Goal: Task Accomplishment & Management: Use online tool/utility

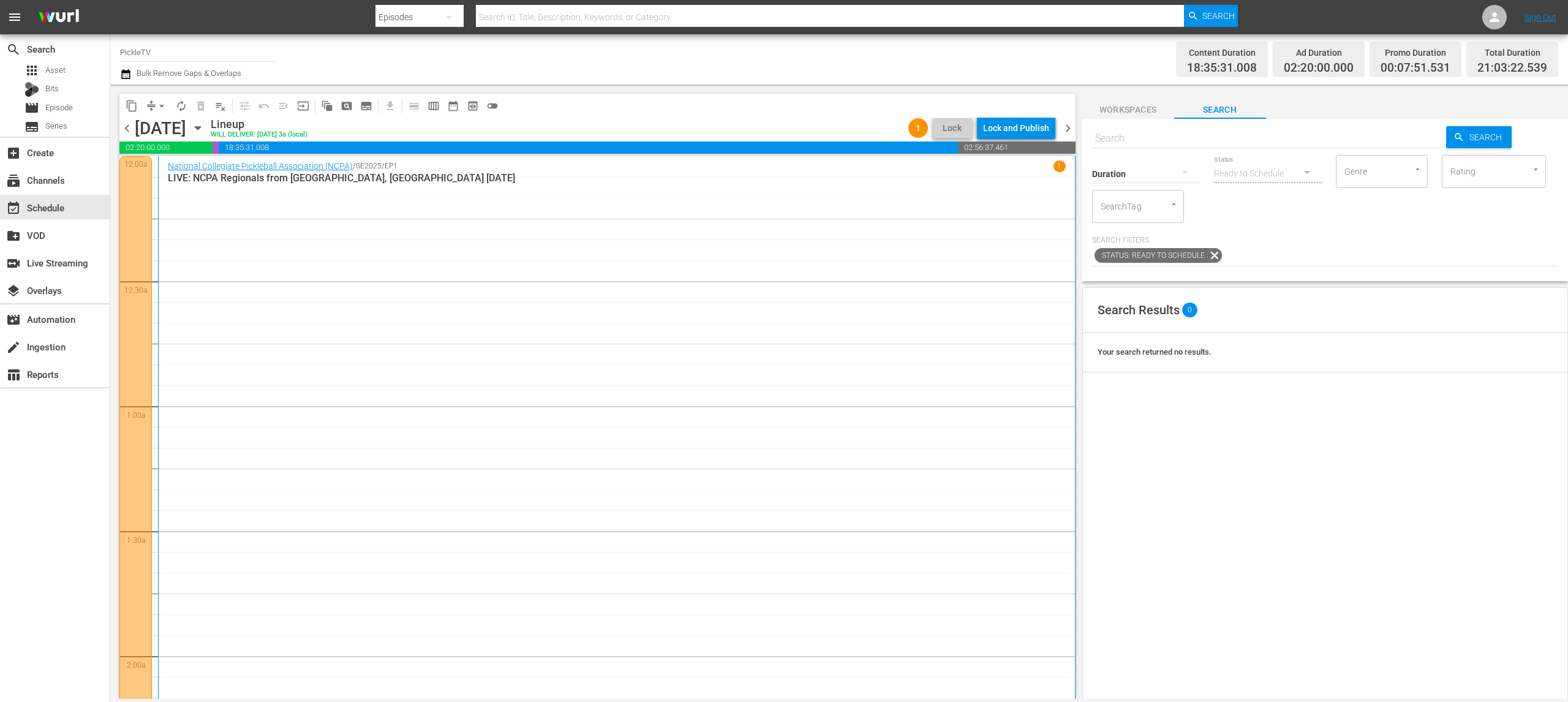
scroll to position [5524, 0]
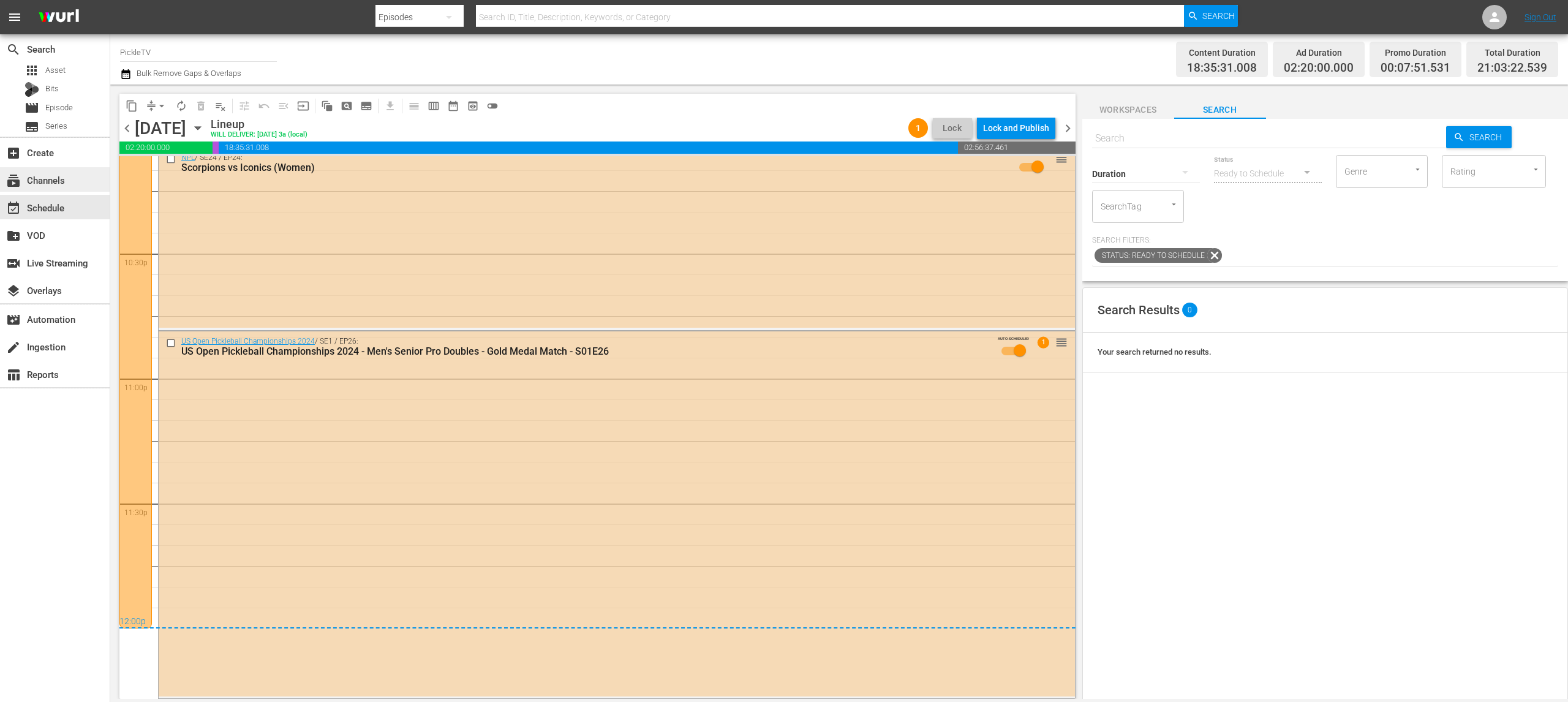
click at [71, 174] on div "subscriptions Channels" at bounding box center [55, 179] width 110 height 24
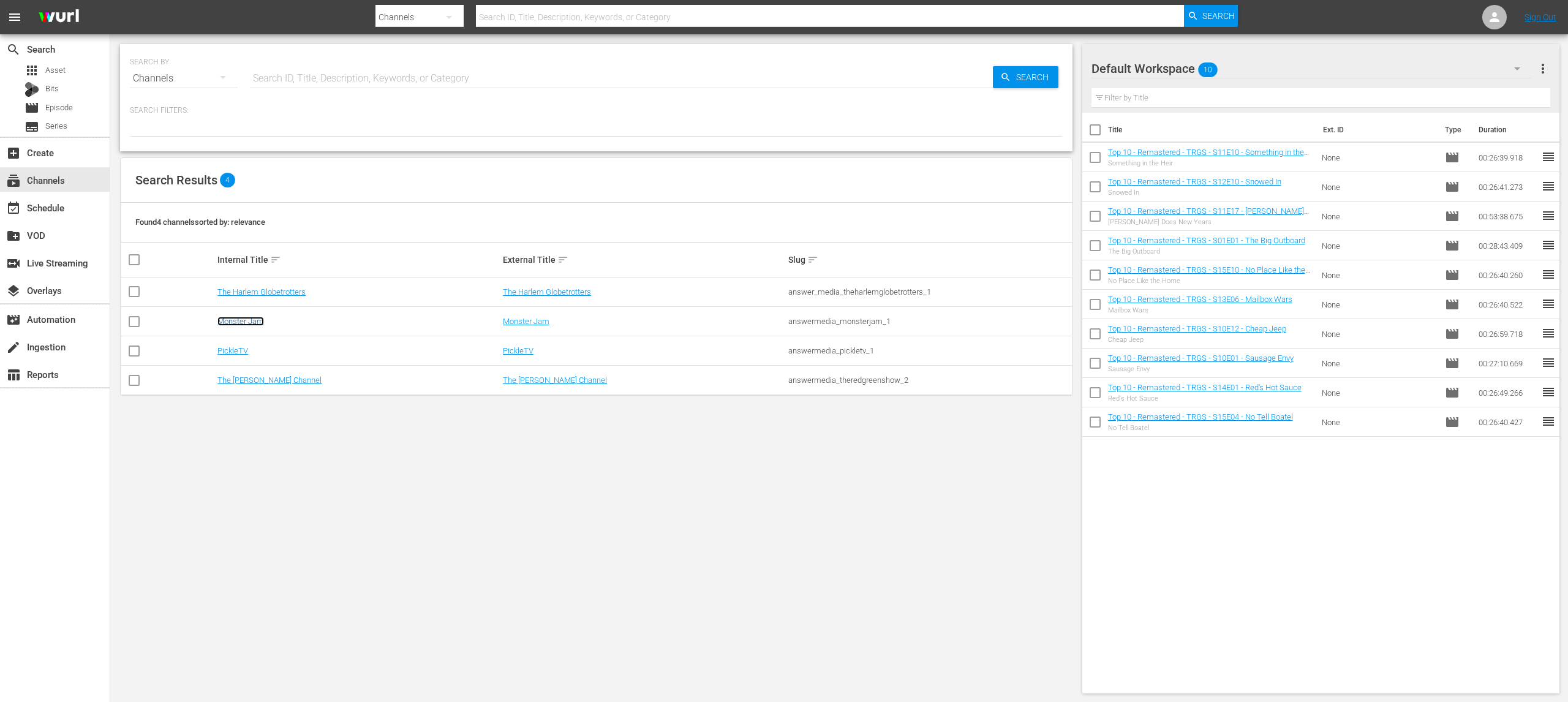
click at [247, 318] on link "Monster Jam" at bounding box center [241, 321] width 47 height 9
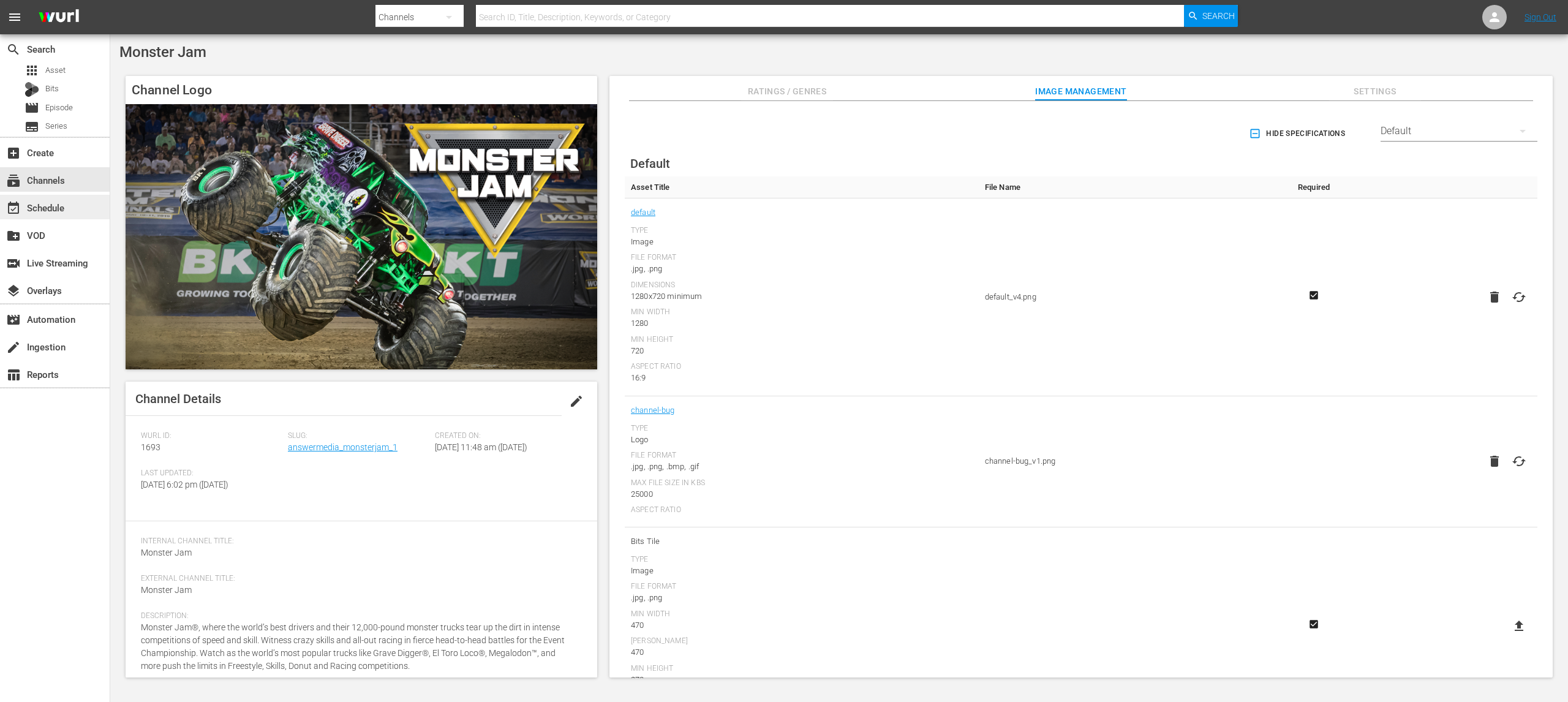
click at [68, 207] on div "event_available Schedule" at bounding box center [34, 206] width 69 height 11
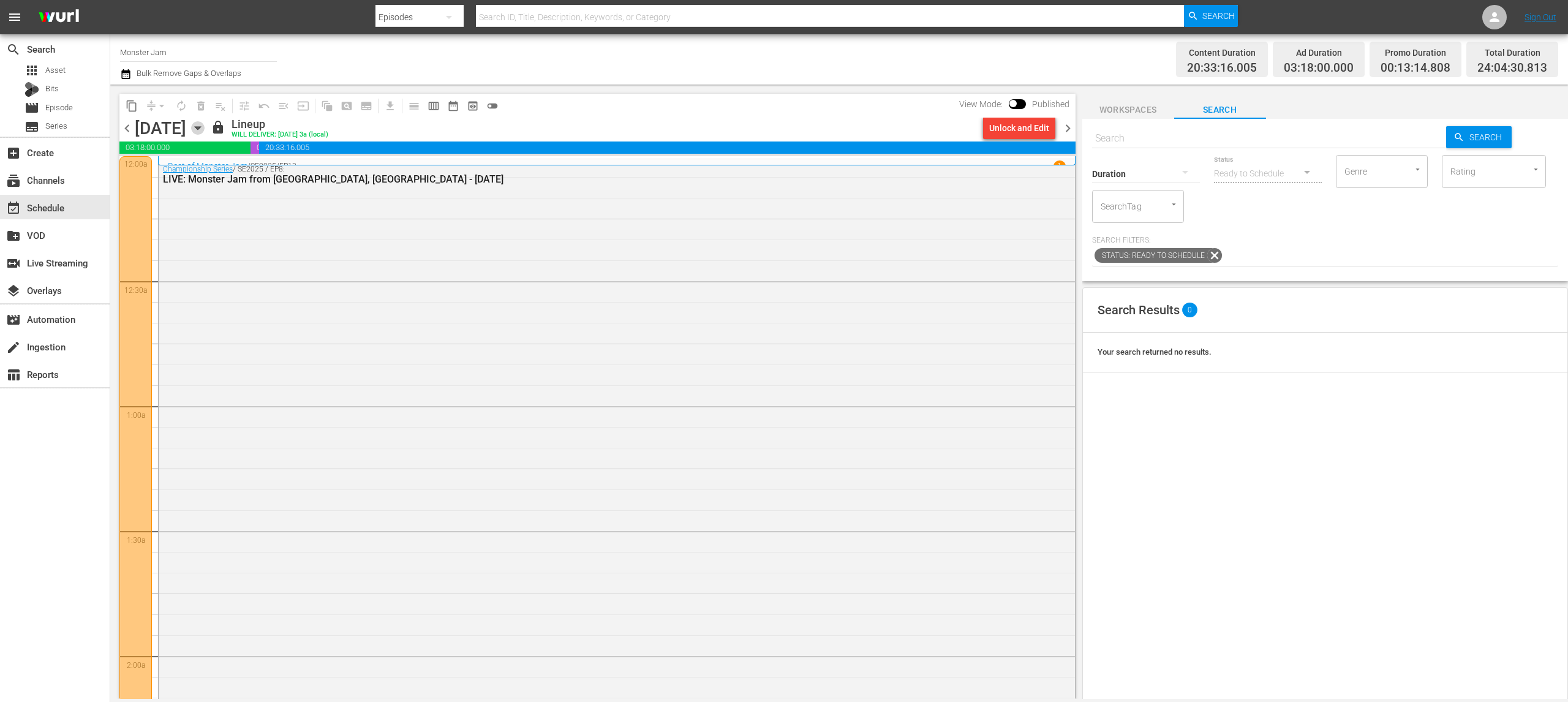
click at [204, 126] on icon "button" at bounding box center [198, 128] width 14 height 14
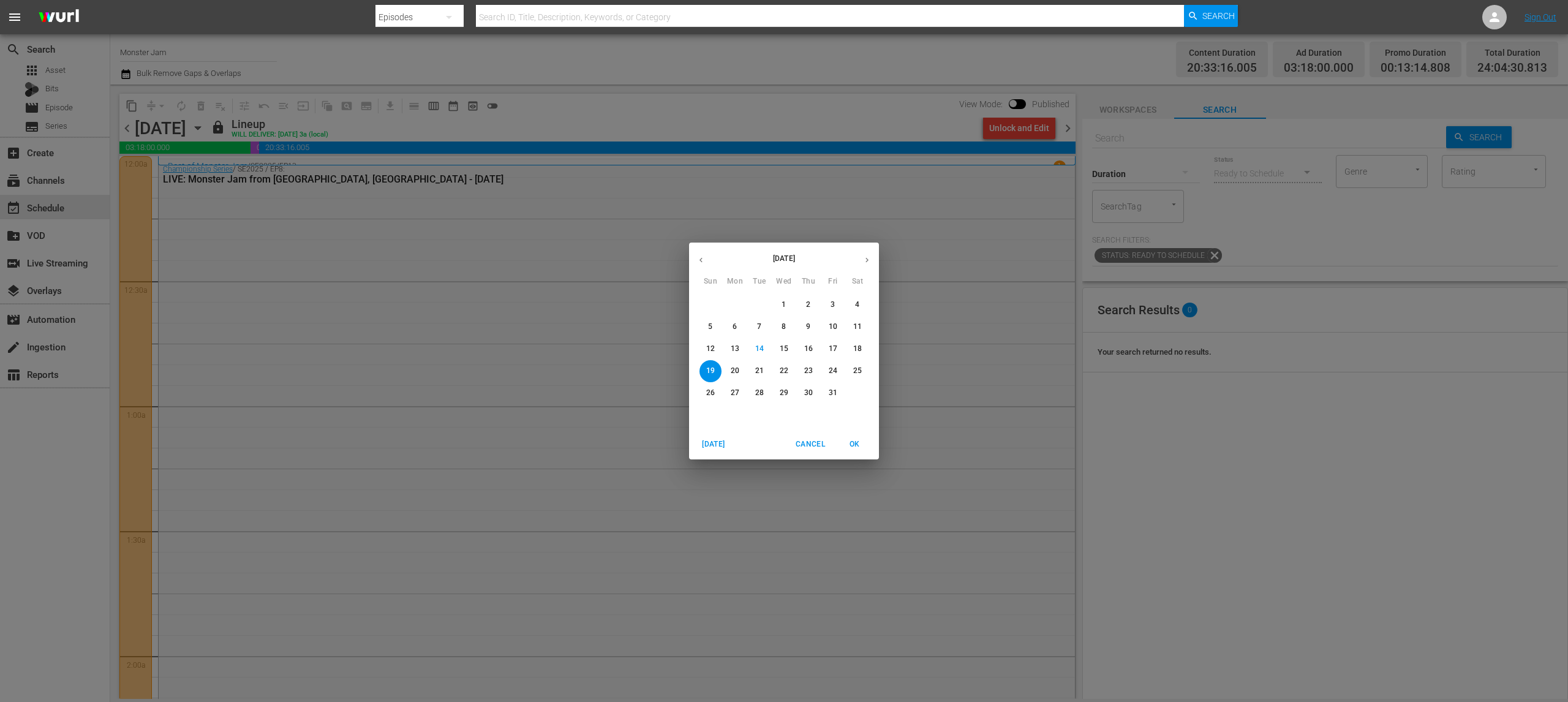
click at [859, 368] on p "25" at bounding box center [858, 370] width 9 height 11
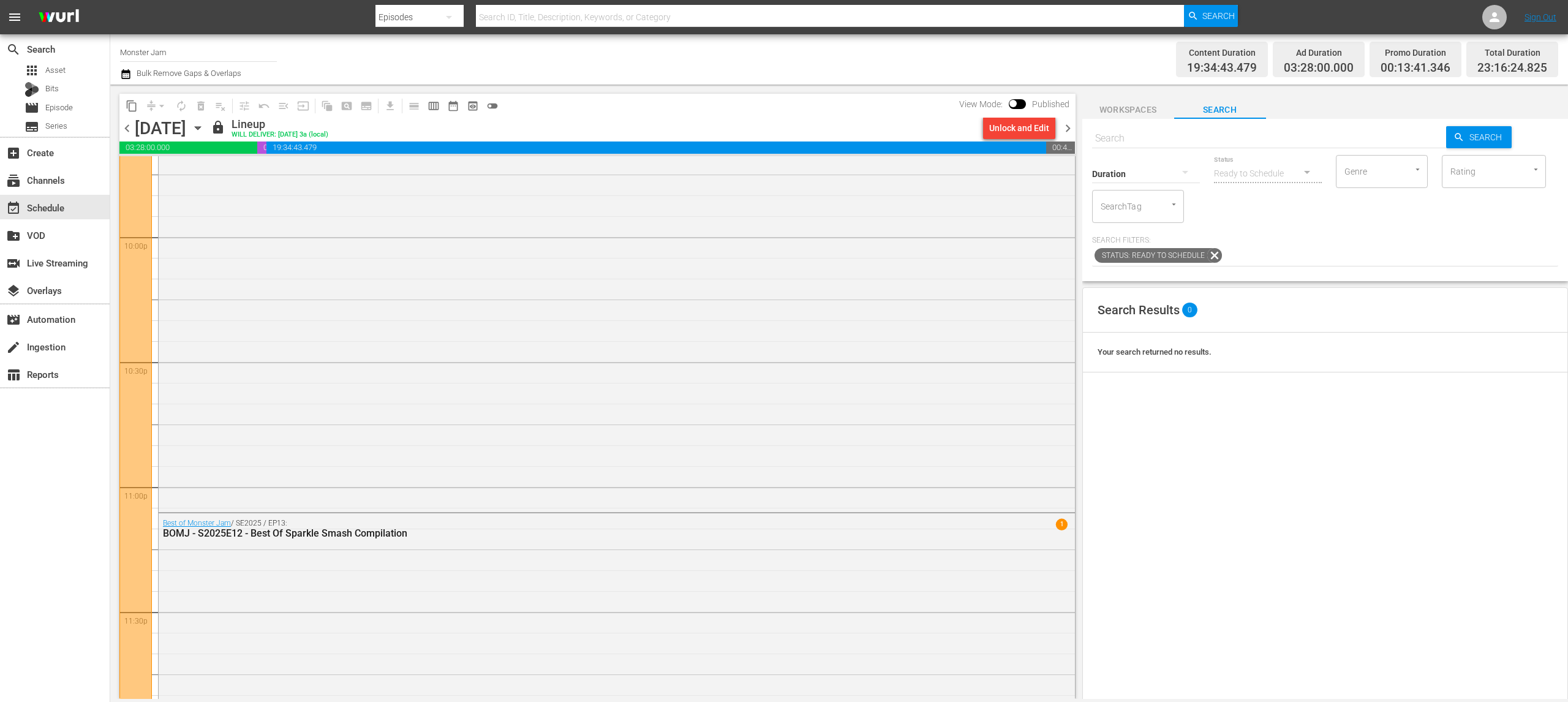
scroll to position [5454, 0]
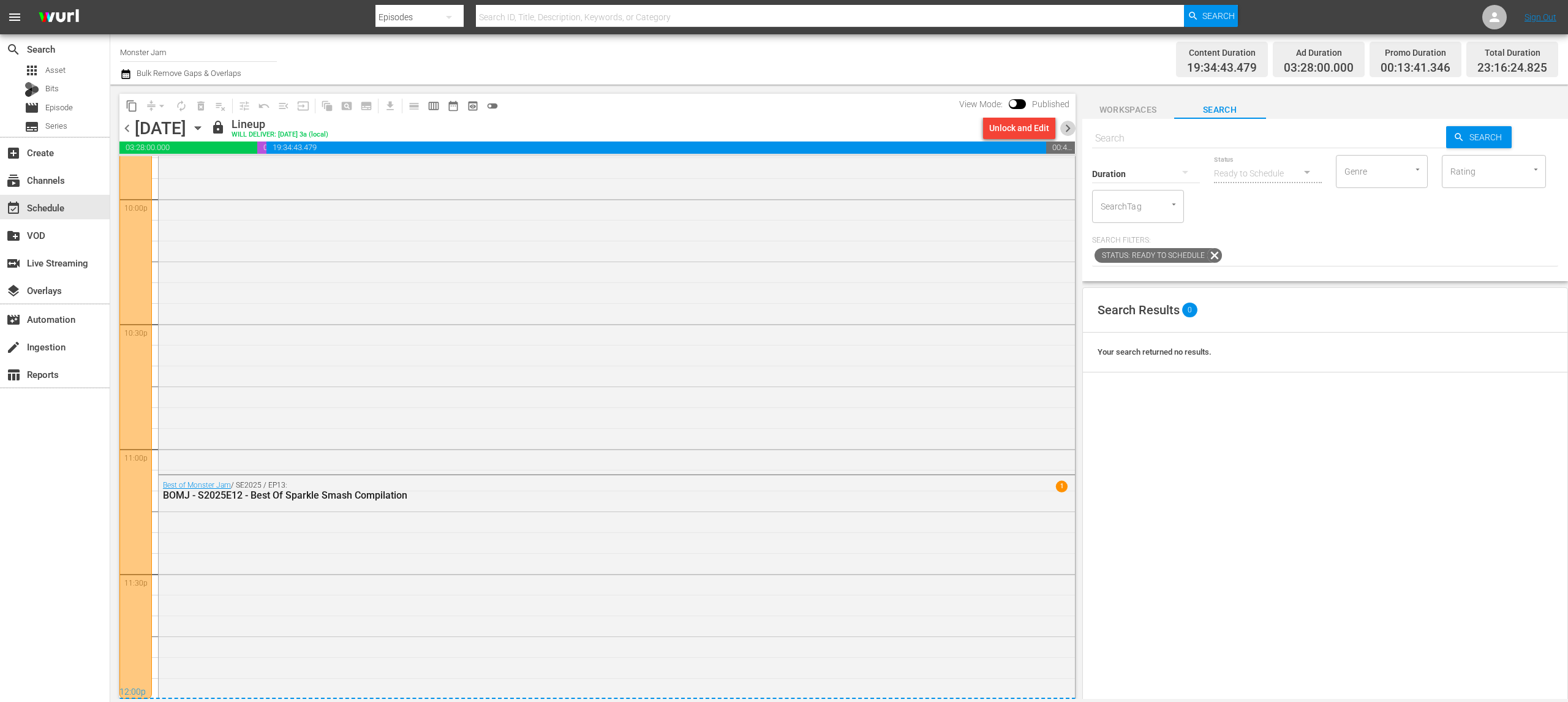
click at [1069, 131] on span "chevron_right" at bounding box center [1068, 128] width 16 height 16
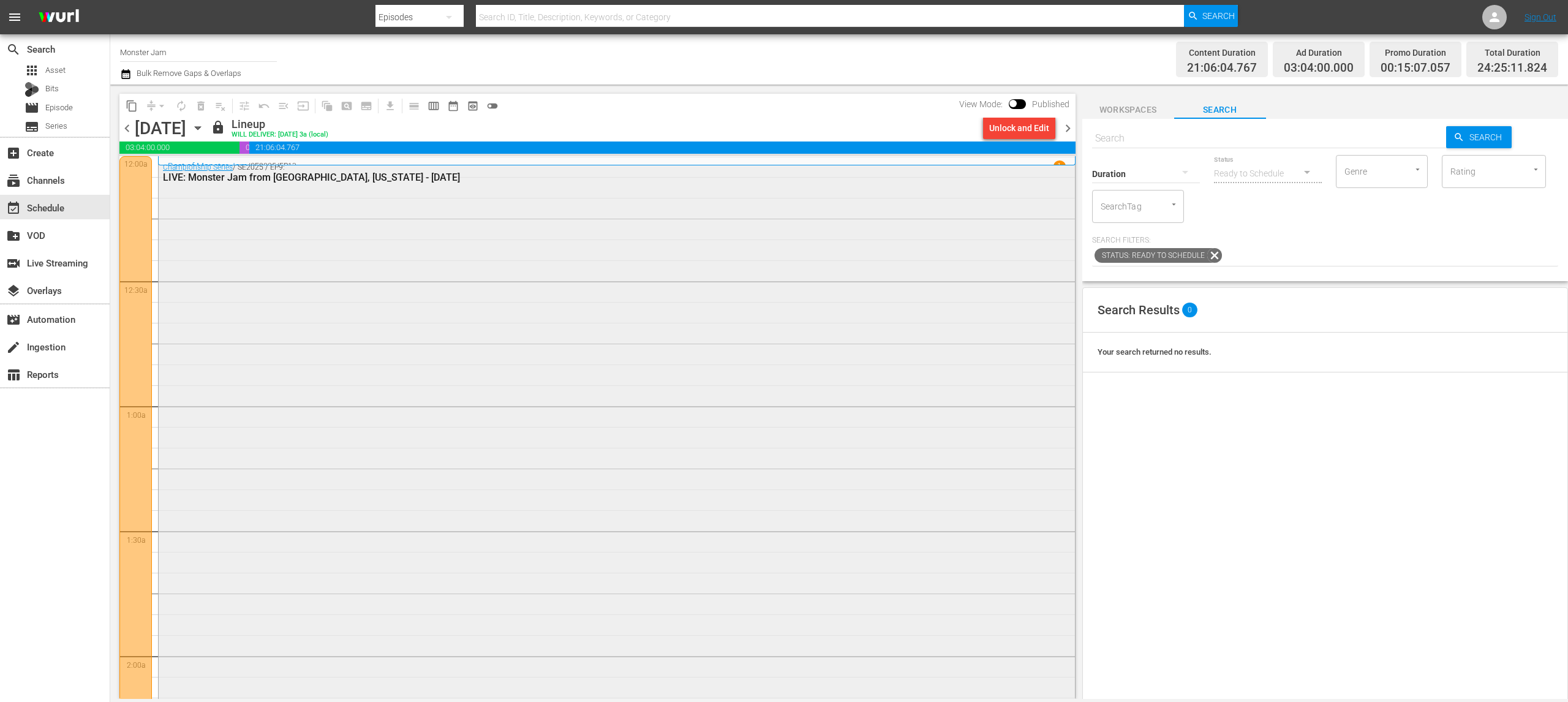
click at [989, 255] on div "Championship Series / SE2025 / EP9: LIVE: Monster Jam from [GEOGRAPHIC_DATA], […" at bounding box center [617, 532] width 916 height 750
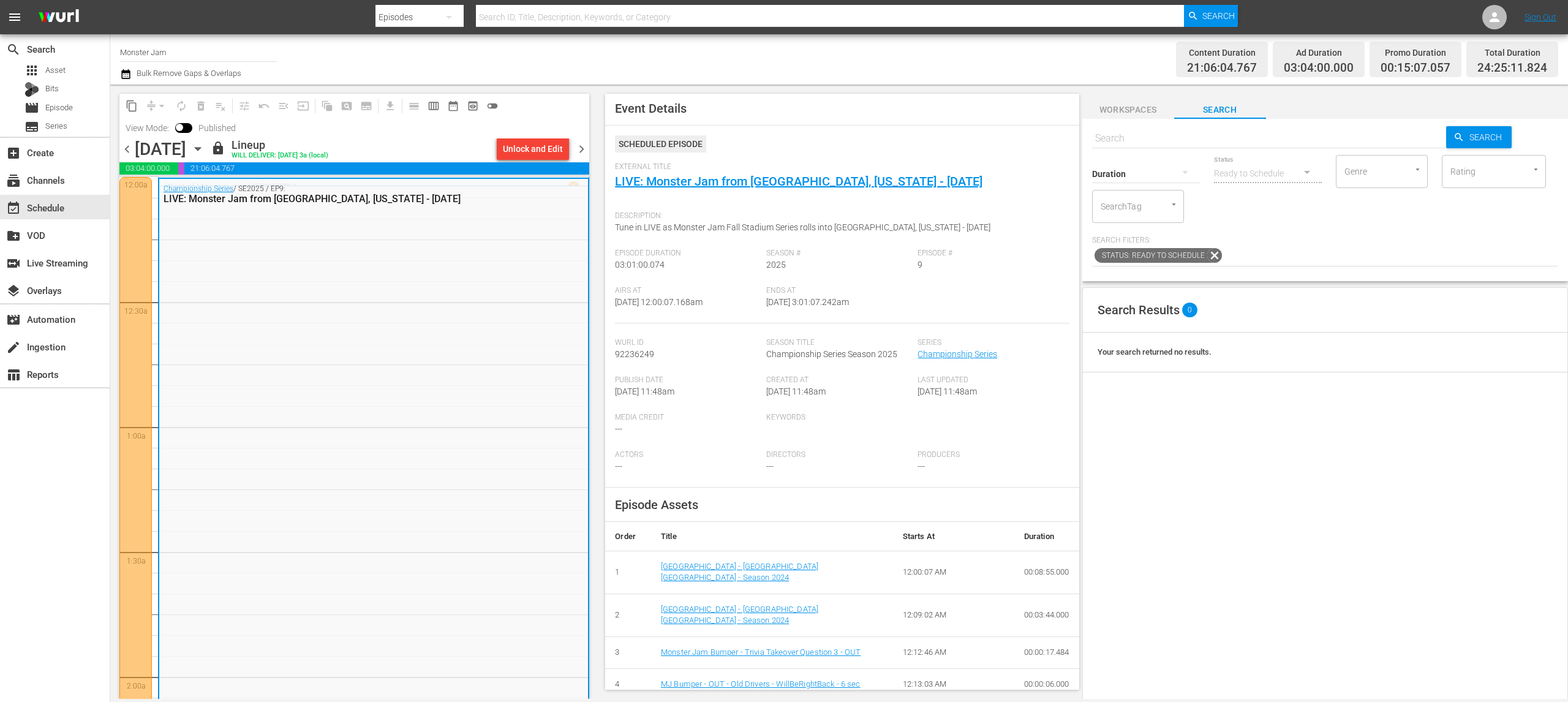
scroll to position [2, 0]
